Goal: Navigation & Orientation: Find specific page/section

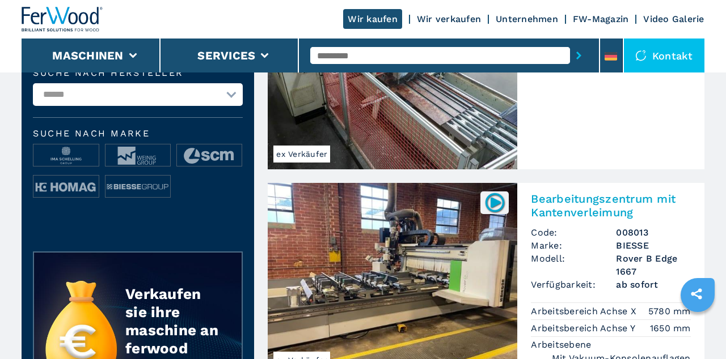
scroll to position [435, 0]
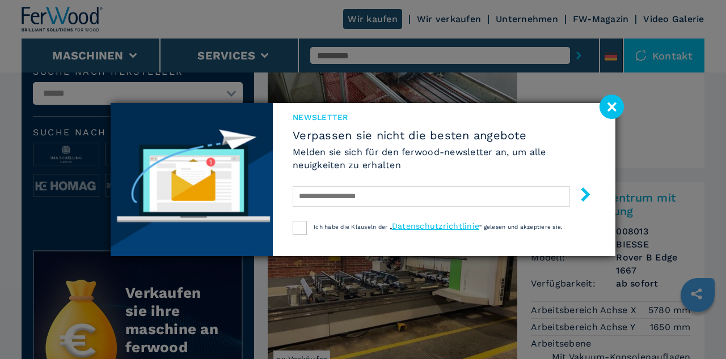
click at [619, 119] on image at bounding box center [611, 107] width 24 height 24
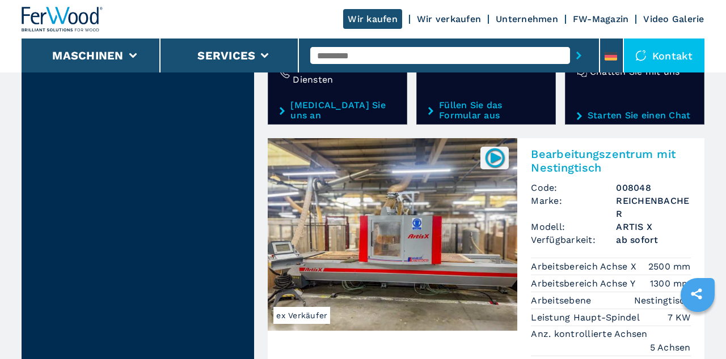
scroll to position [2332, 0]
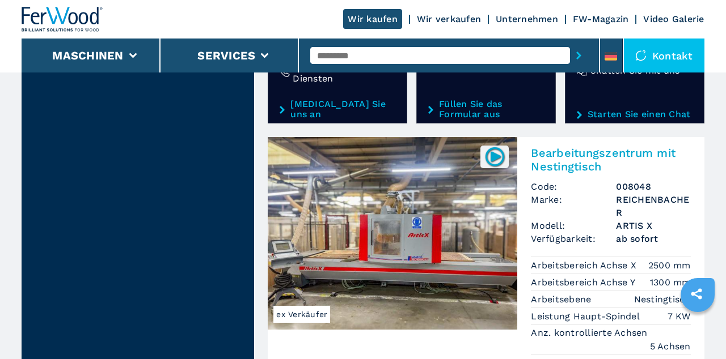
click at [657, 325] on li "Anz. kontrollierte Achsen 5 Achsen" at bounding box center [610, 339] width 159 height 29
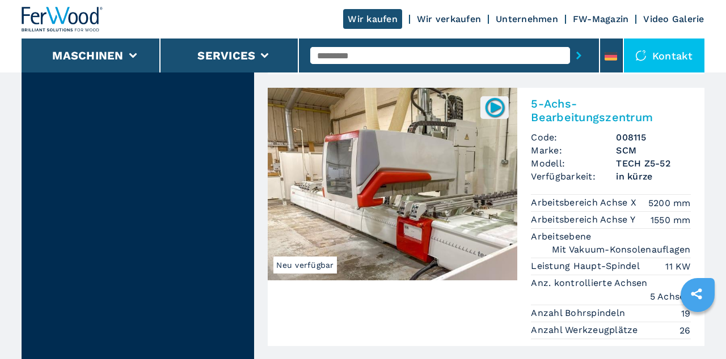
scroll to position [3165, 0]
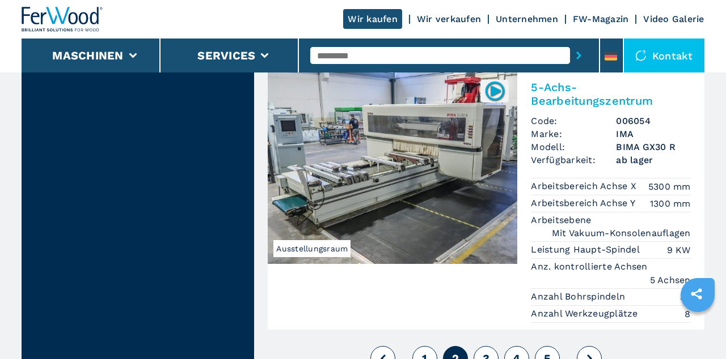
scroll to position [3036, 0]
click at [487, 352] on span "3" at bounding box center [485, 359] width 7 height 14
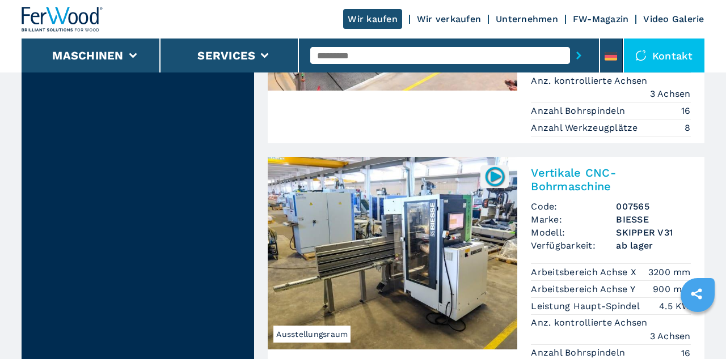
scroll to position [3122, 0]
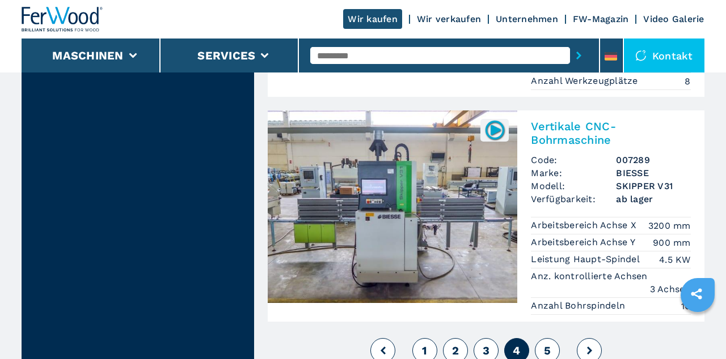
scroll to position [3062, 0]
click at [553, 338] on button "5" at bounding box center [547, 350] width 25 height 25
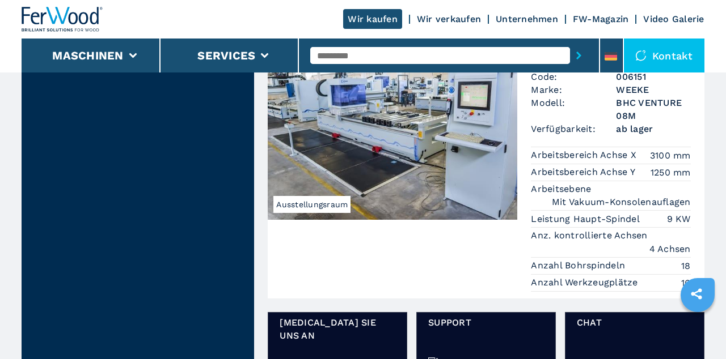
scroll to position [1800, 0]
